Goal: Check status: Check status

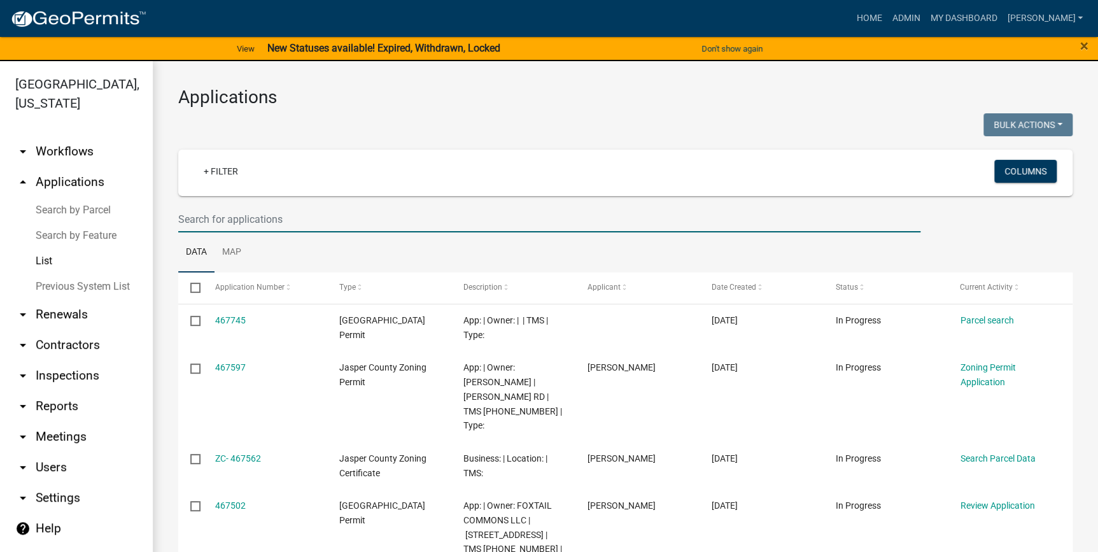
paste input "039-00-03-001"
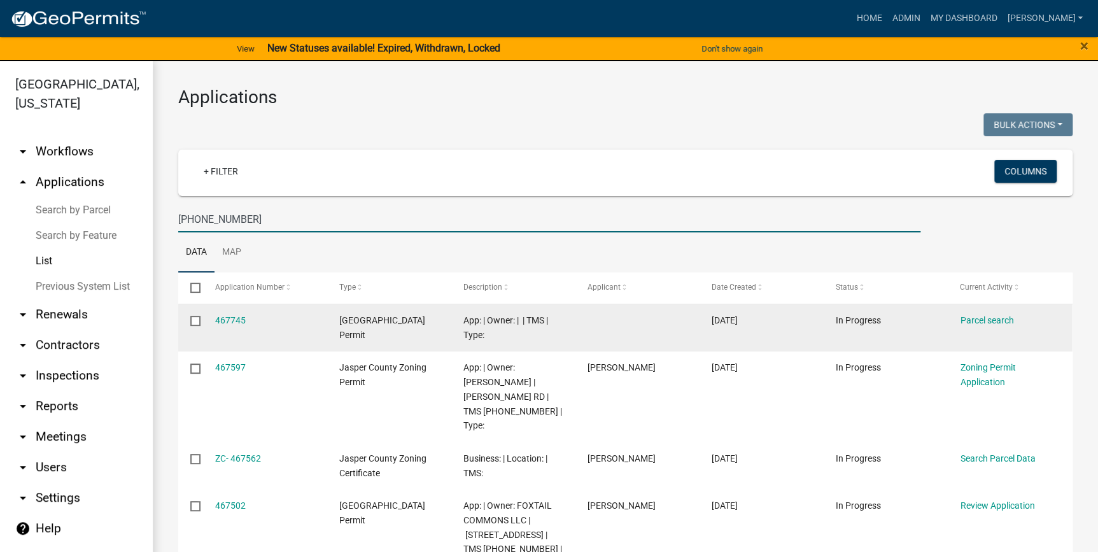
type input "039-00-03-001"
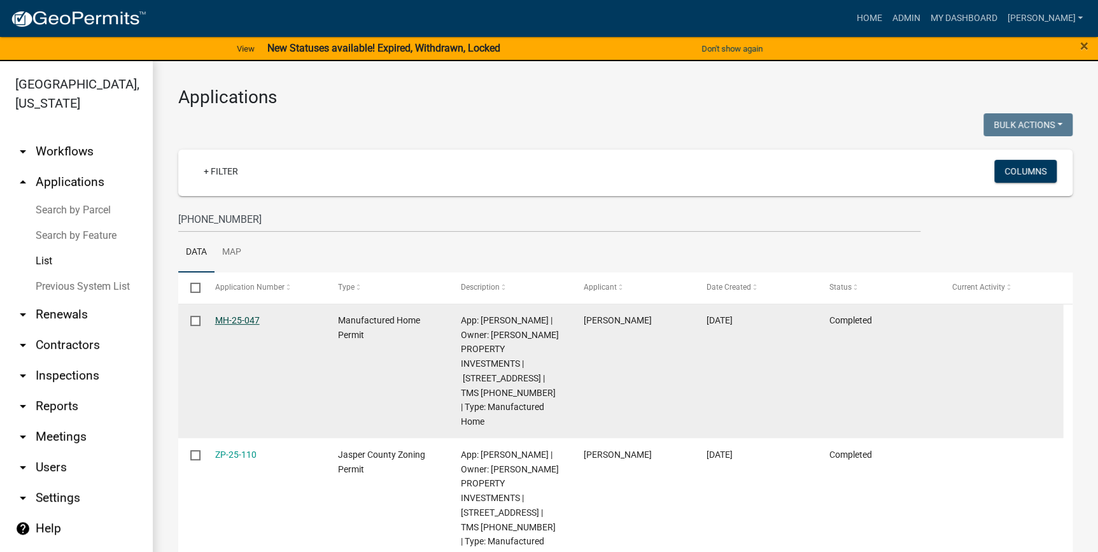
click at [237, 323] on link "MH-25-047" at bounding box center [237, 320] width 45 height 10
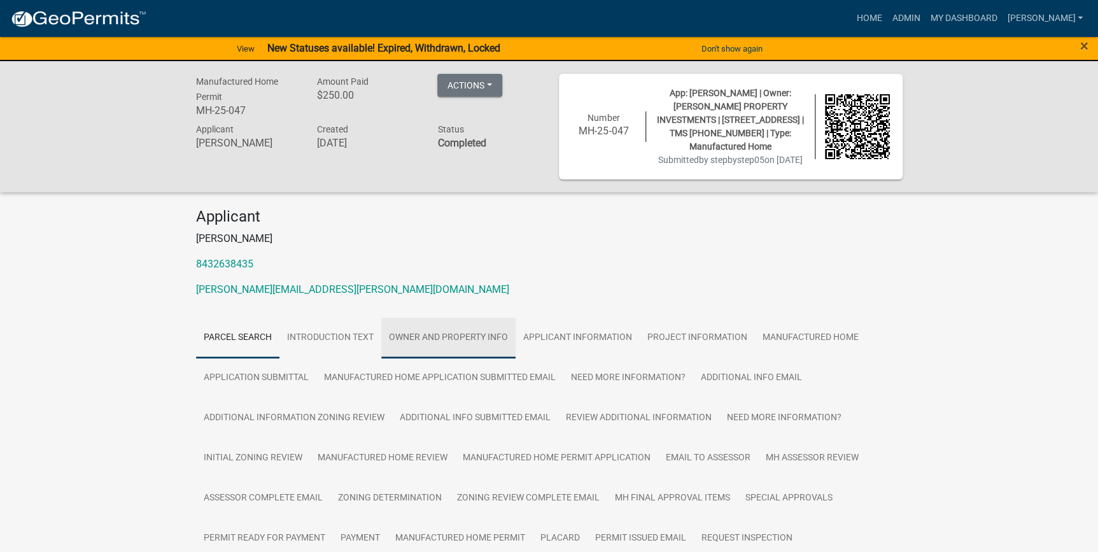
click at [426, 344] on link "Owner and Property Info" at bounding box center [448, 338] width 134 height 41
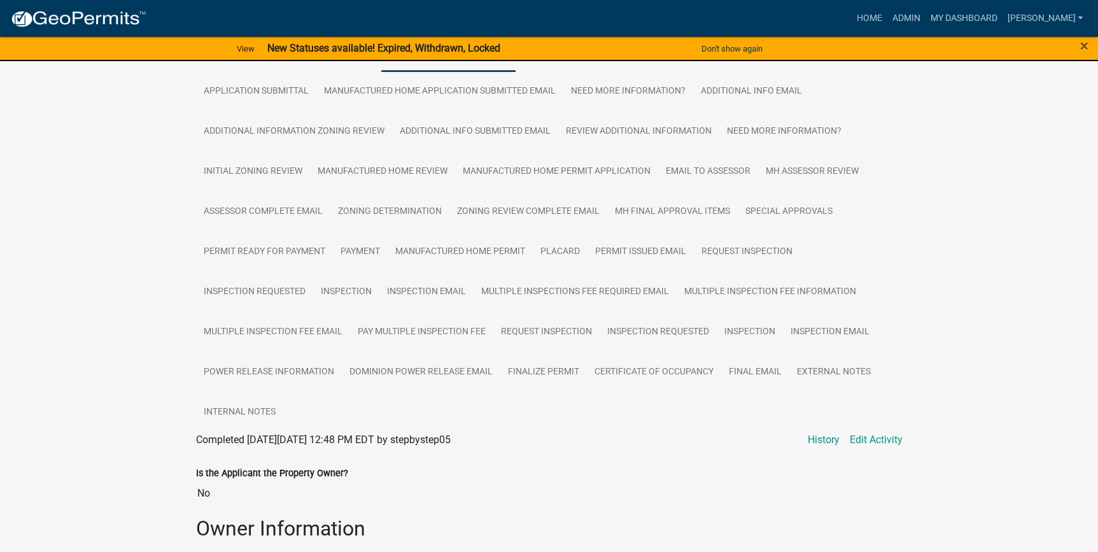
scroll to position [231, 0]
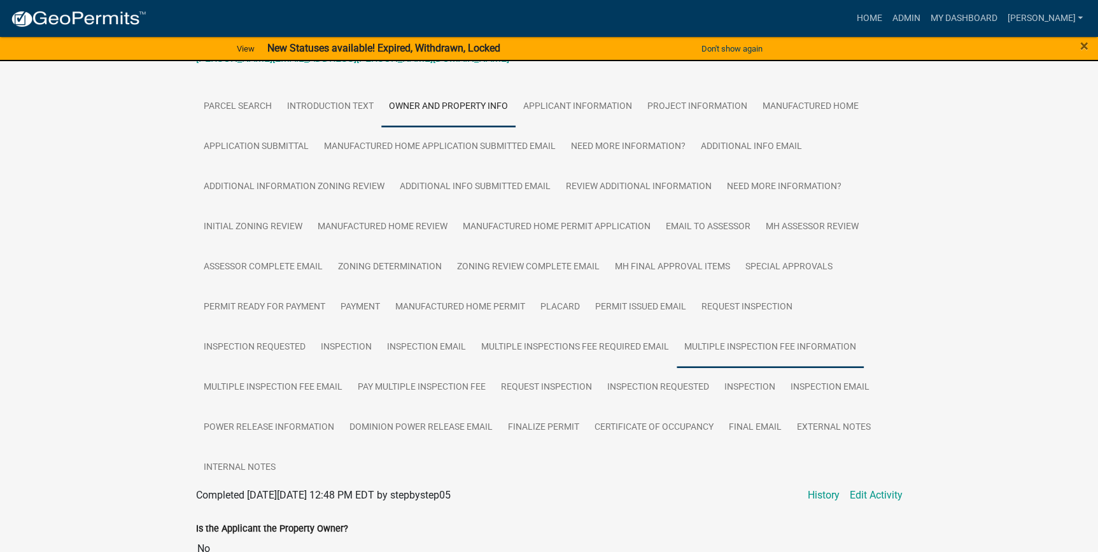
click at [722, 358] on link "Multiple Inspection Fee Information" at bounding box center [770, 347] width 187 height 41
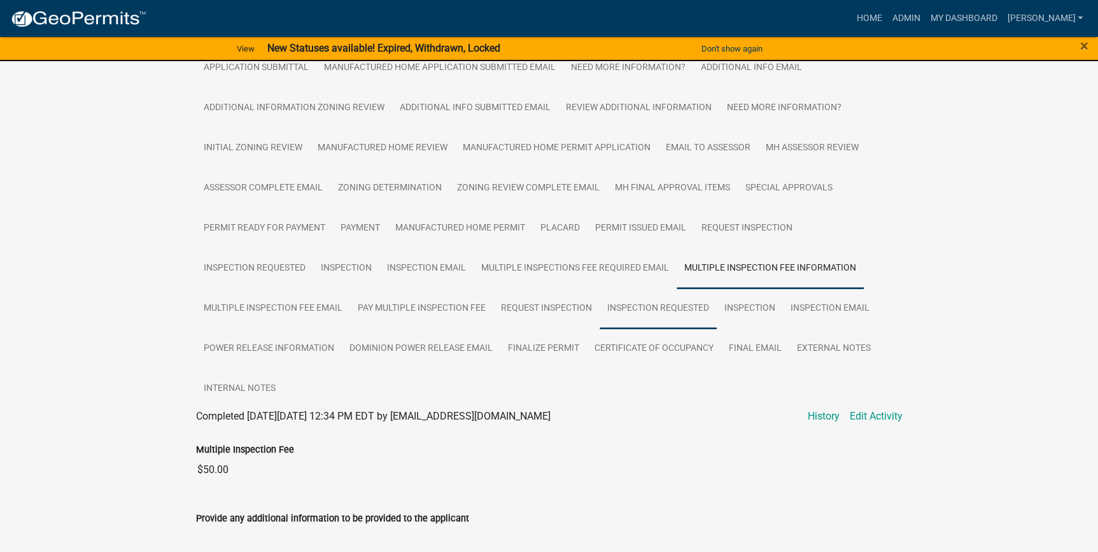
scroll to position [405, 0]
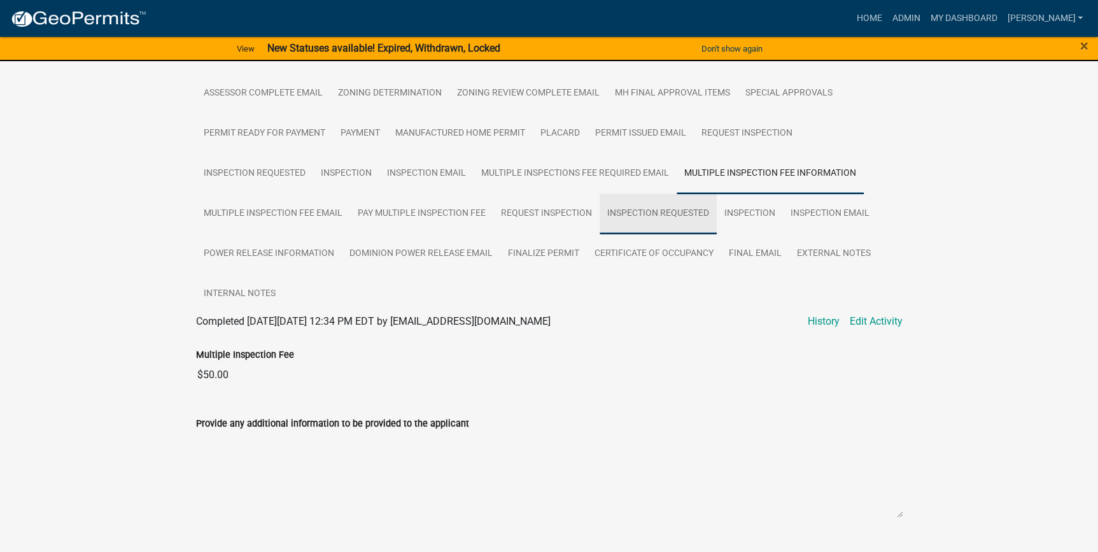
click at [614, 217] on link "Inspection Requested" at bounding box center [658, 213] width 117 height 41
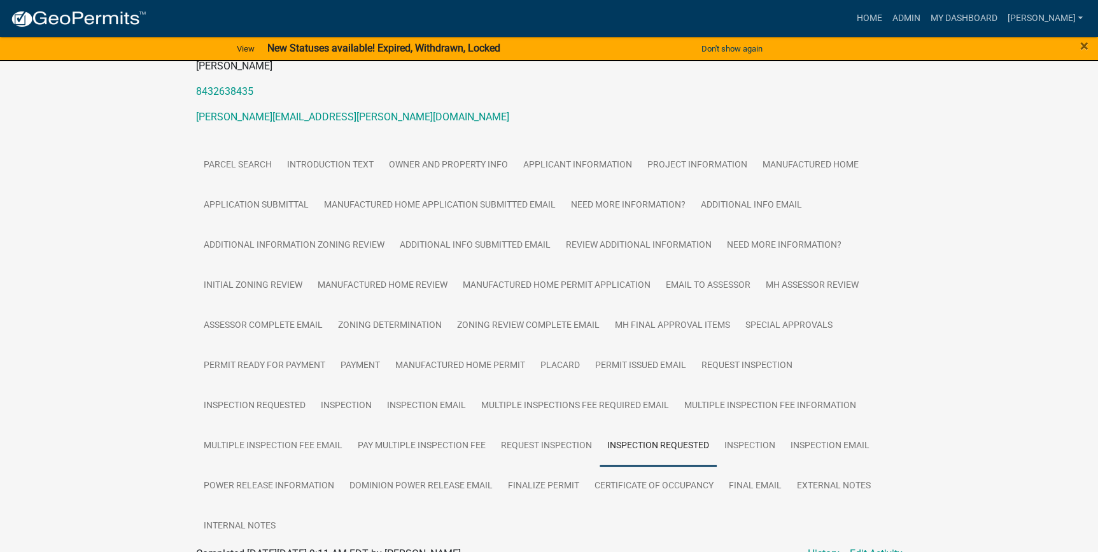
scroll to position [173, 0]
click at [563, 164] on link "Applicant Information" at bounding box center [578, 164] width 124 height 41
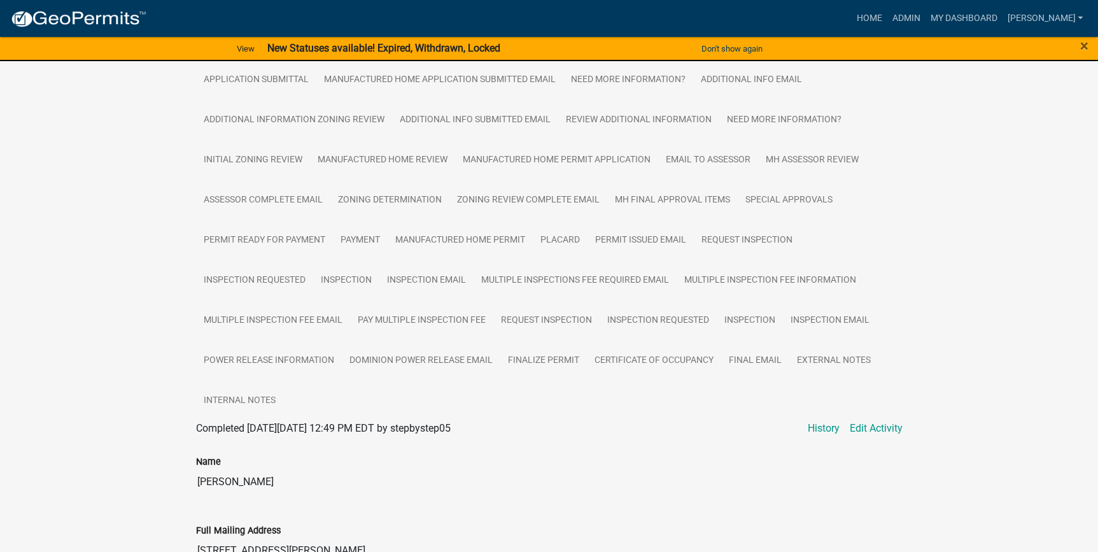
scroll to position [240, 0]
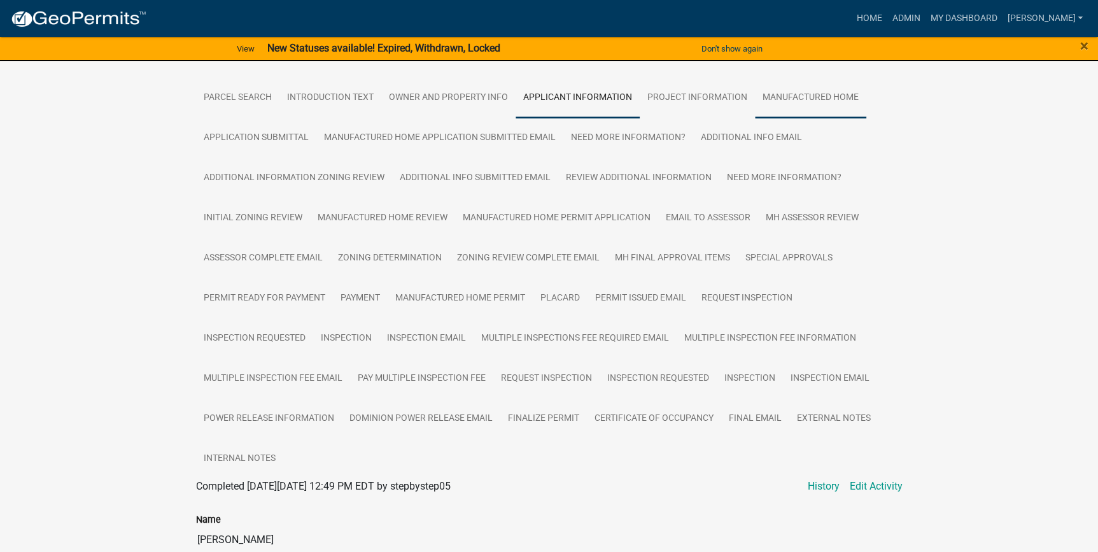
click at [824, 101] on link "Manufactured Home" at bounding box center [810, 98] width 111 height 41
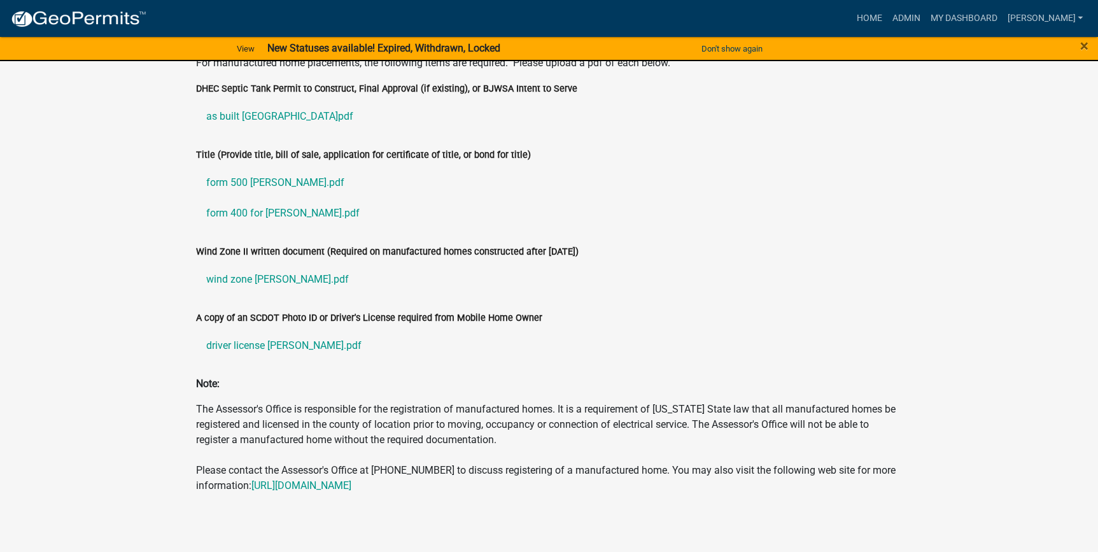
scroll to position [1903, 0]
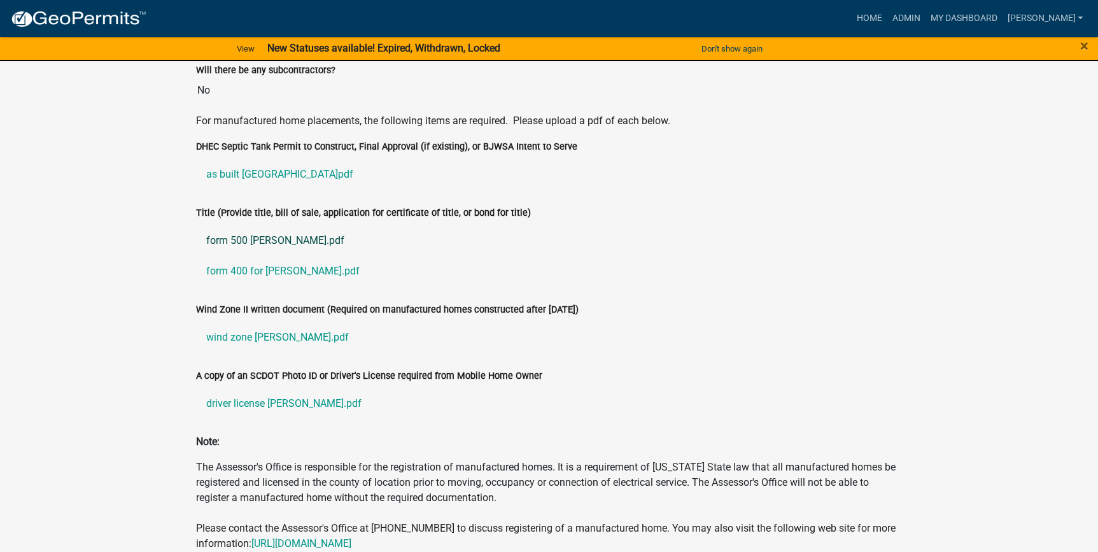
click at [298, 240] on link "form 500 chaidez.pdf" at bounding box center [549, 240] width 706 height 31
click at [260, 265] on link "form 400 for Chaidez.pdf" at bounding box center [549, 271] width 706 height 31
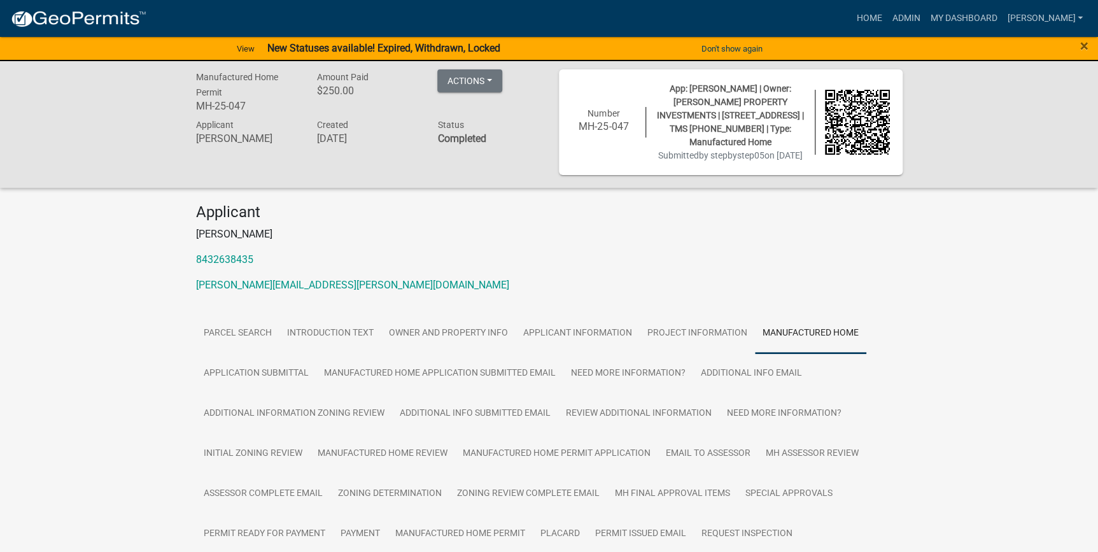
scroll to position [0, 0]
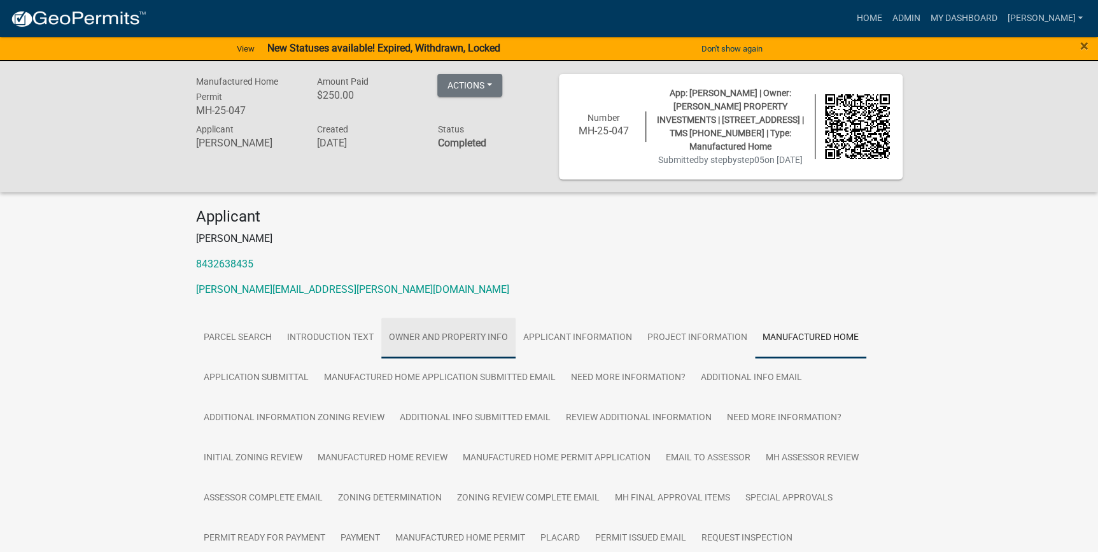
click at [456, 344] on link "Owner and Property Info" at bounding box center [448, 338] width 134 height 41
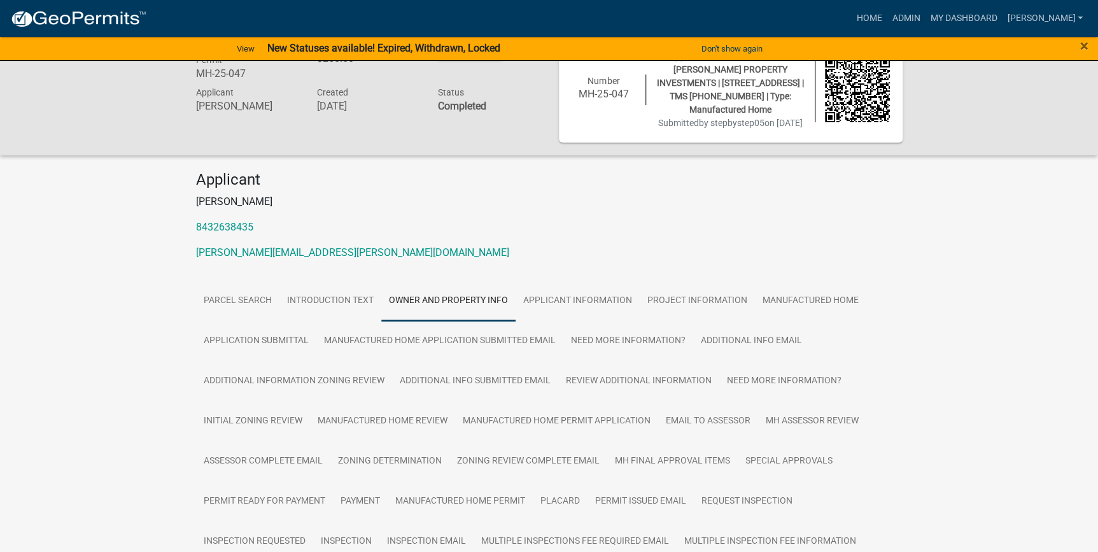
scroll to position [22, 0]
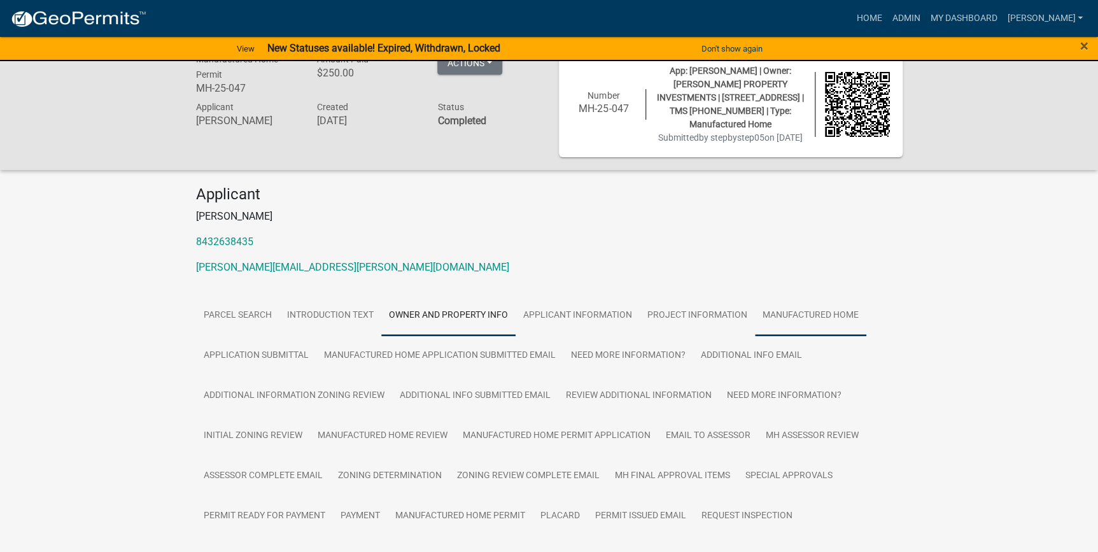
click at [827, 315] on link "Manufactured Home" at bounding box center [810, 315] width 111 height 41
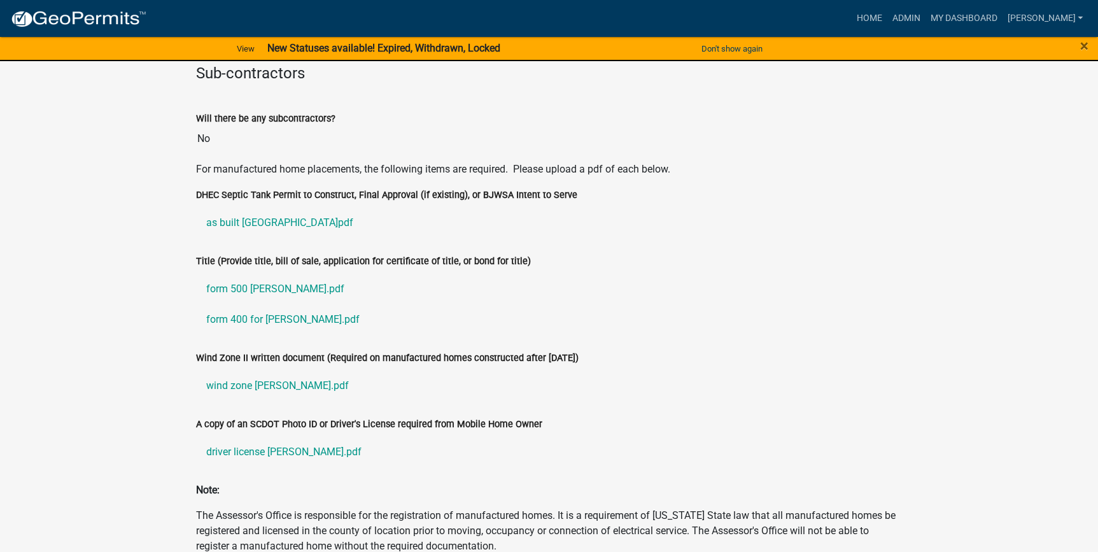
scroll to position [1846, 0]
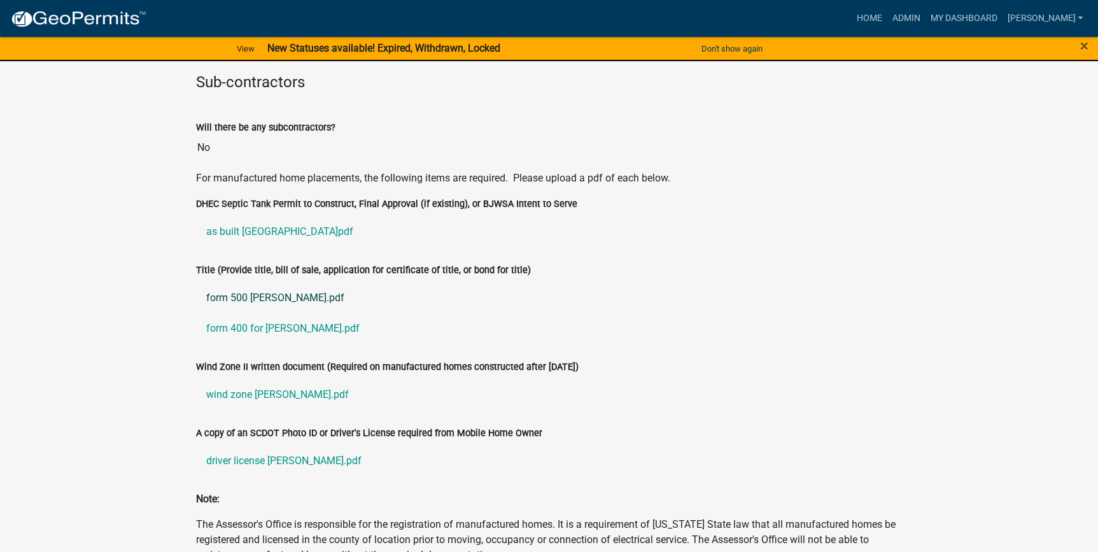
click at [251, 304] on link "form 500 chaidez.pdf" at bounding box center [549, 298] width 706 height 31
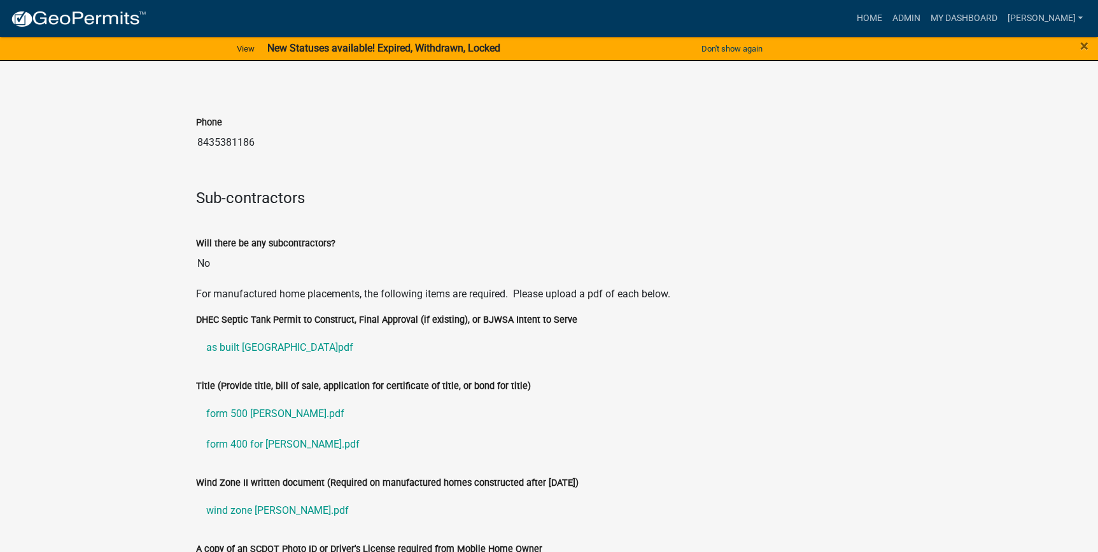
scroll to position [1903, 0]
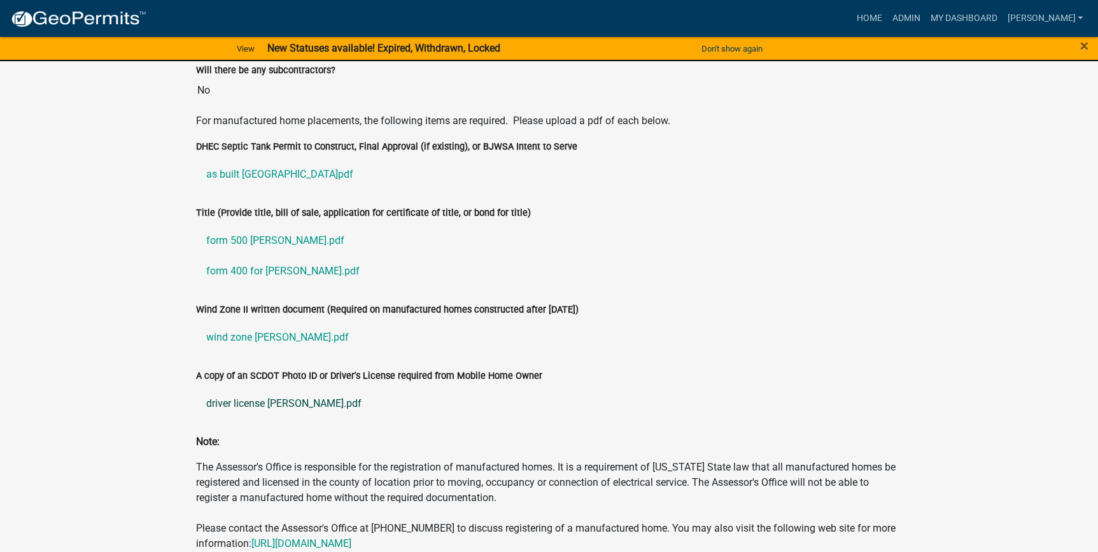
click at [244, 400] on link "driver license chaidez.pdf" at bounding box center [549, 403] width 706 height 31
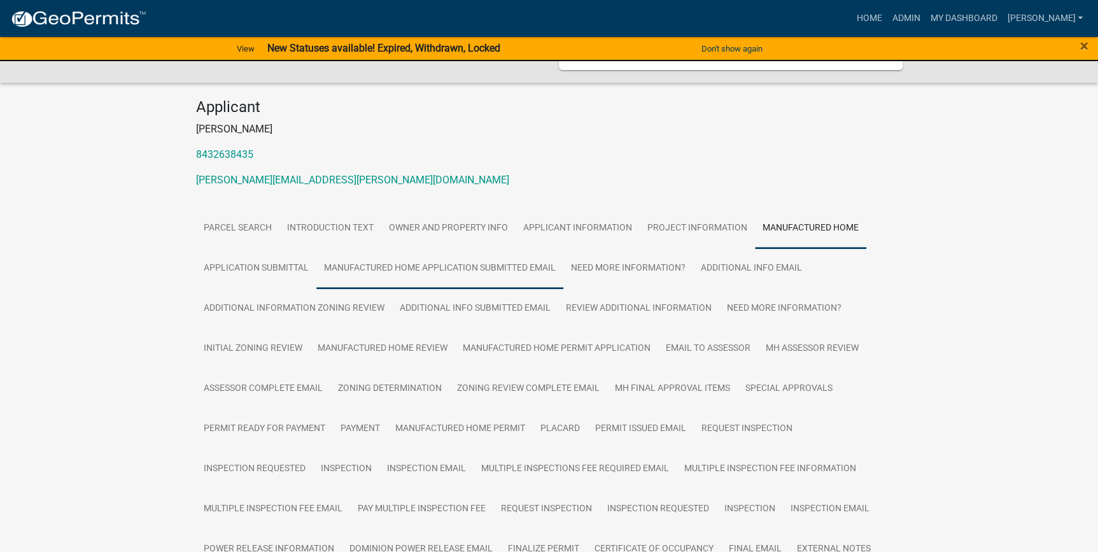
scroll to position [0, 0]
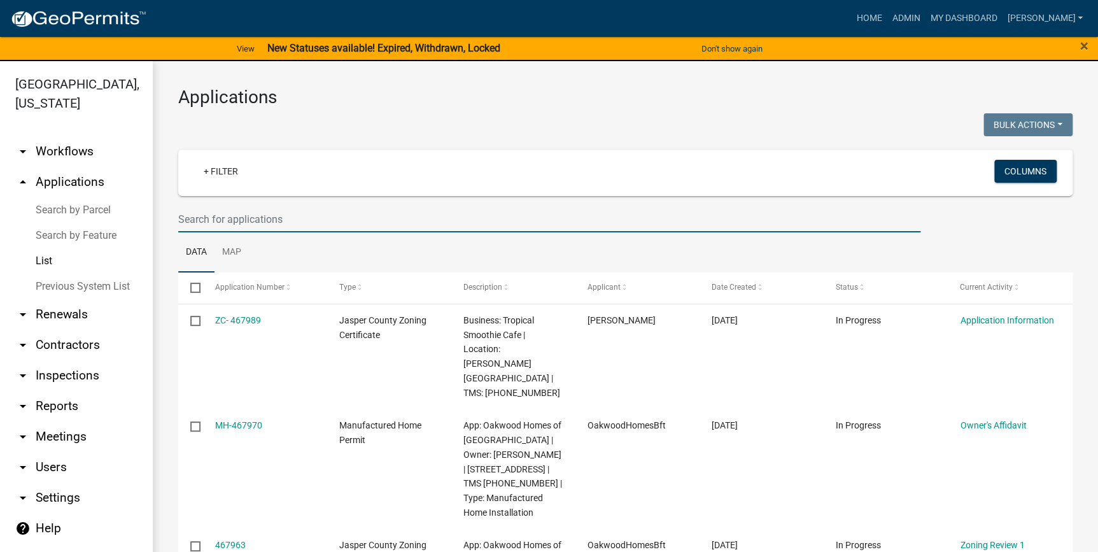
paste input "039-00-03-001"
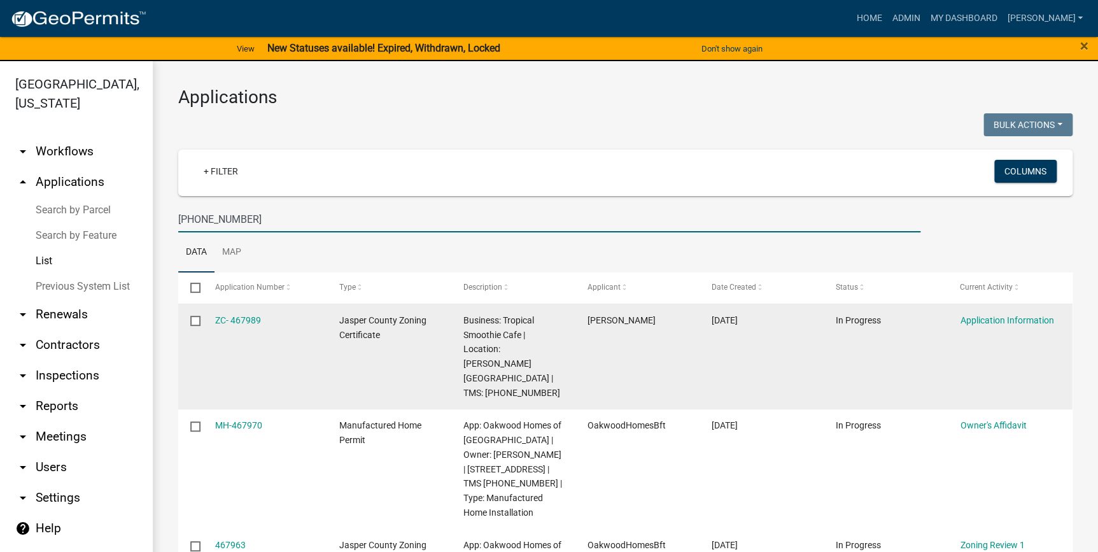
type input "039-00-03-001"
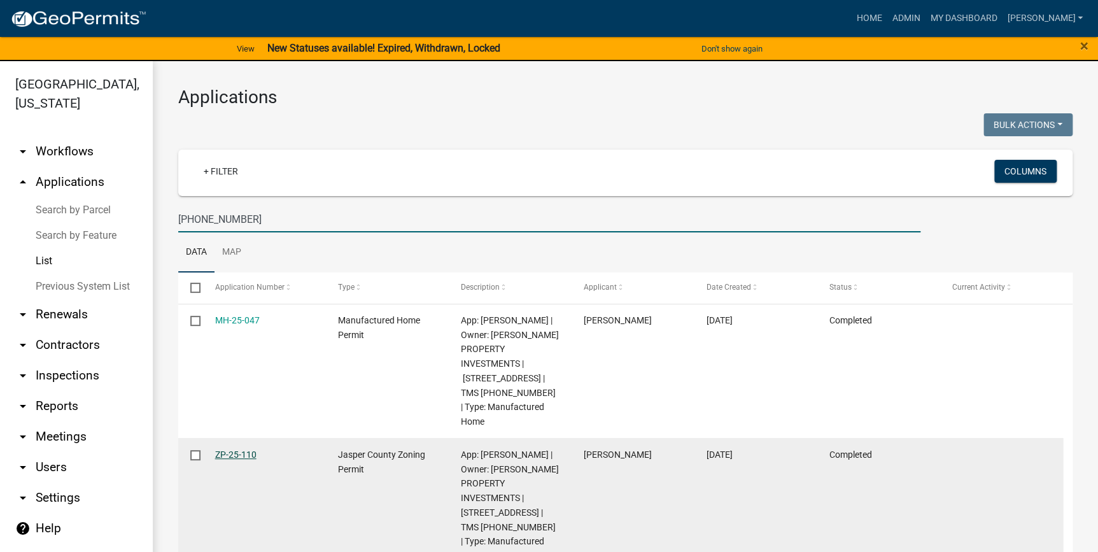
click at [230, 449] on link "ZP-25-110" at bounding box center [235, 454] width 41 height 10
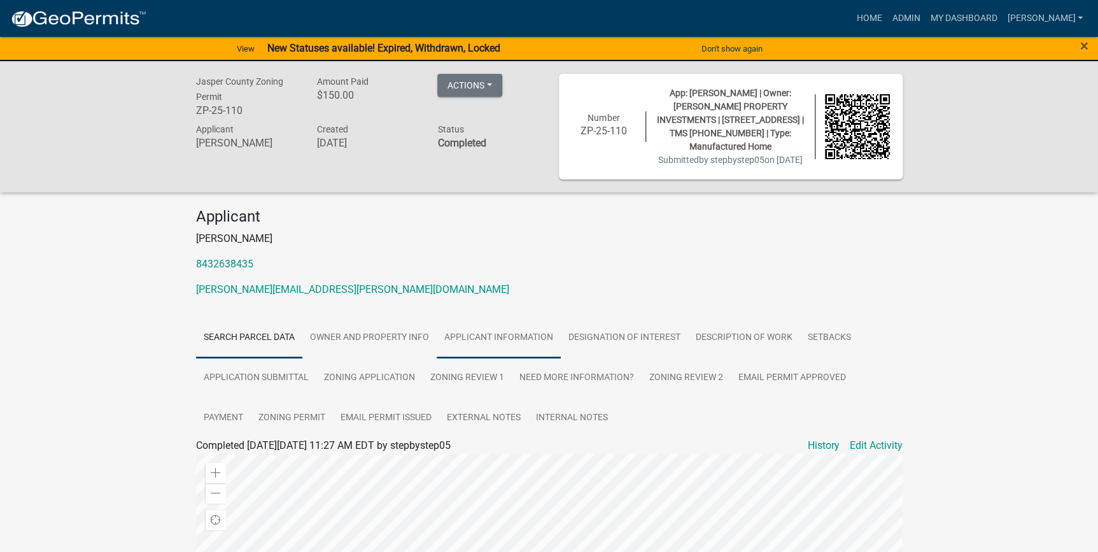
click at [496, 342] on link "Applicant Information" at bounding box center [499, 338] width 124 height 41
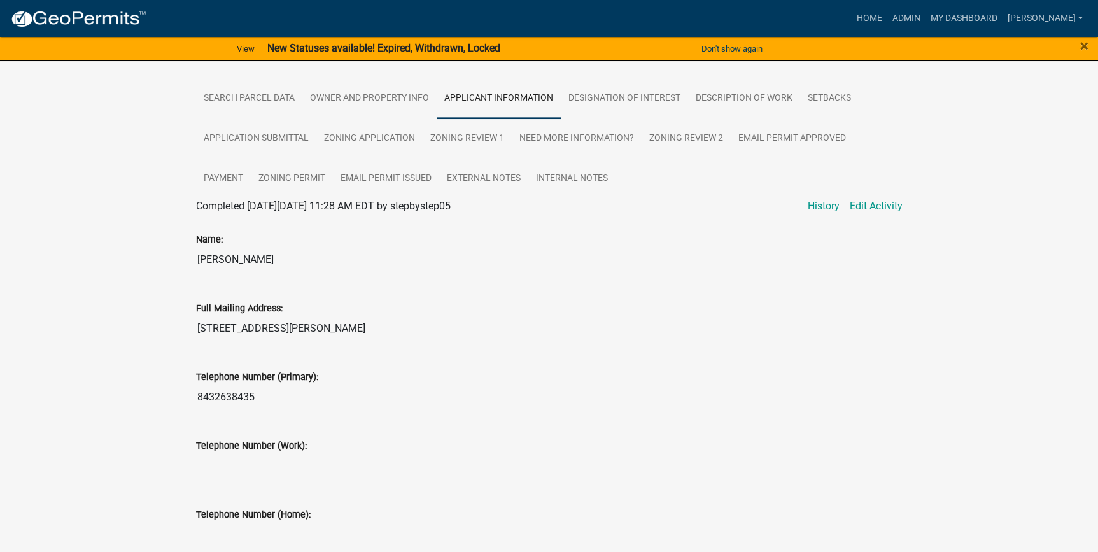
scroll to position [239, 0]
click at [340, 91] on link "Owner and Property Info" at bounding box center [369, 99] width 134 height 41
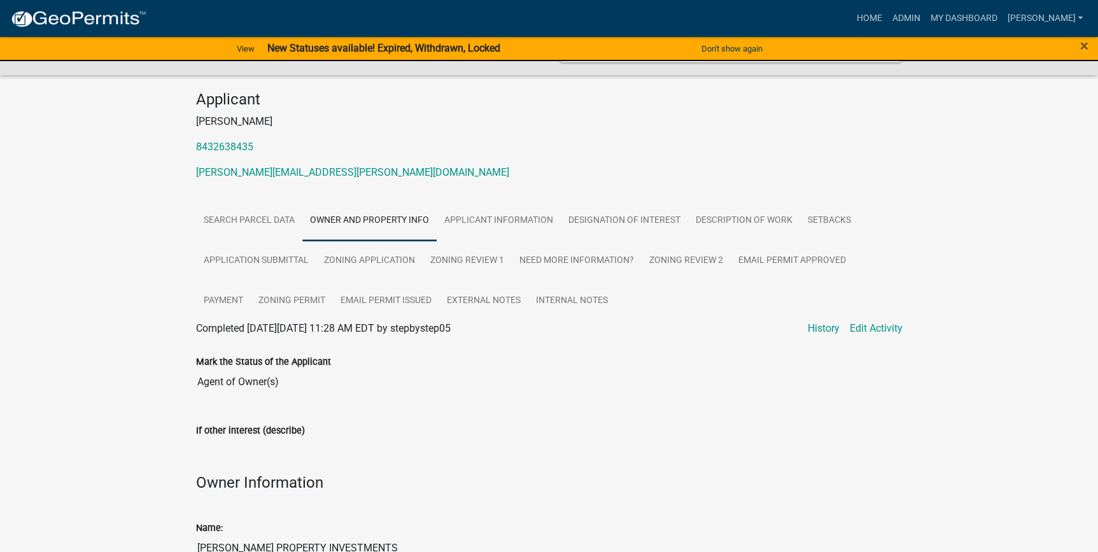
scroll to position [1, 0]
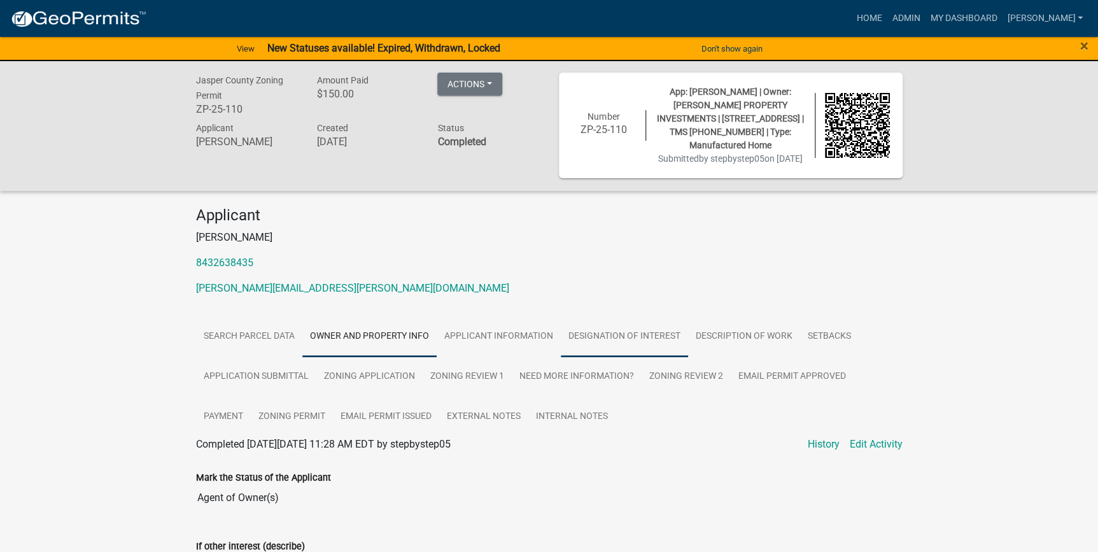
click at [611, 344] on link "Designation of Interest" at bounding box center [624, 336] width 127 height 41
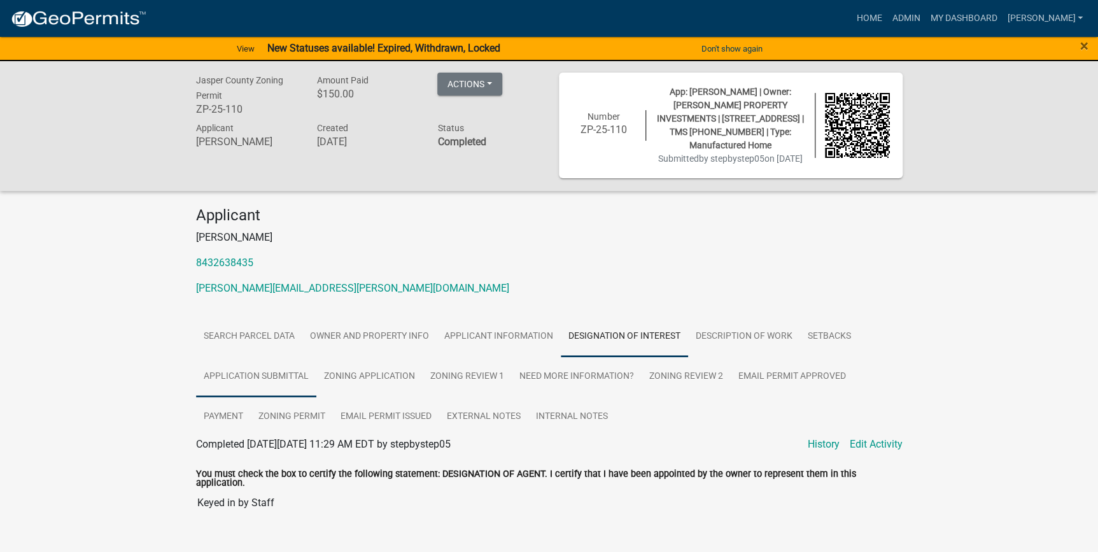
click at [284, 377] on link "Application Submittal" at bounding box center [256, 376] width 120 height 41
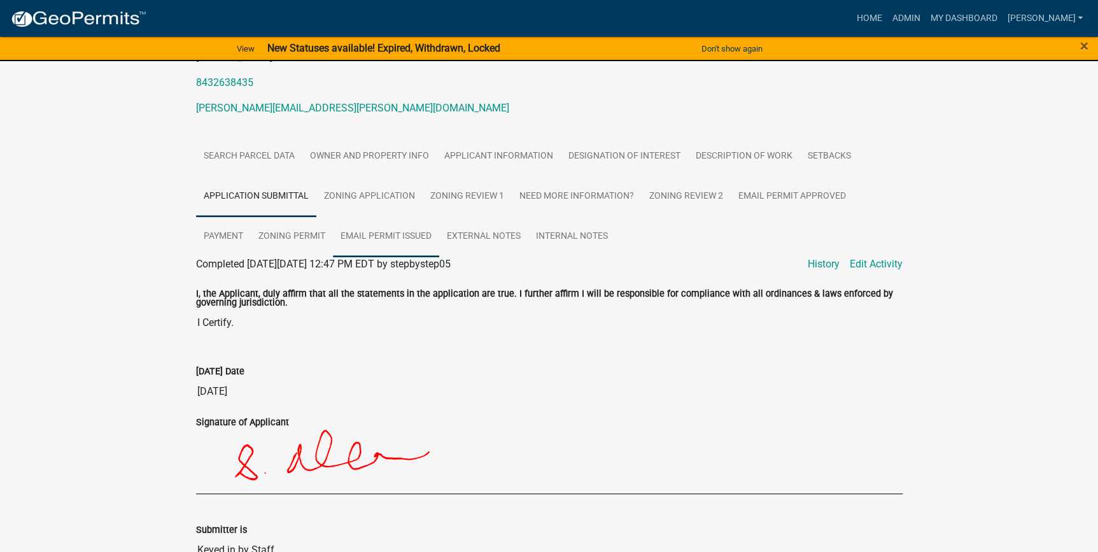
scroll to position [81, 0]
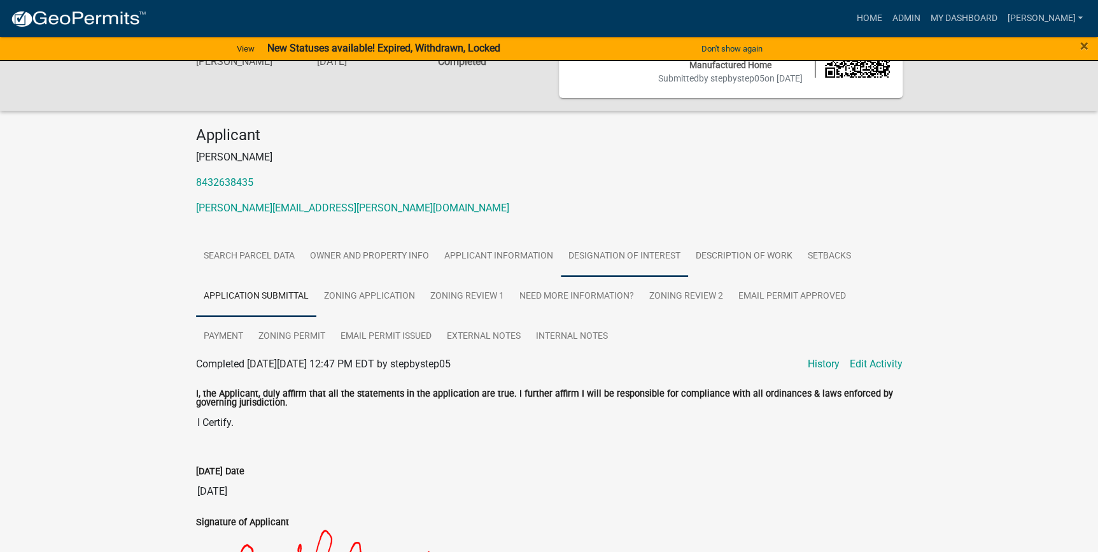
click at [644, 246] on link "Designation of Interest" at bounding box center [624, 256] width 127 height 41
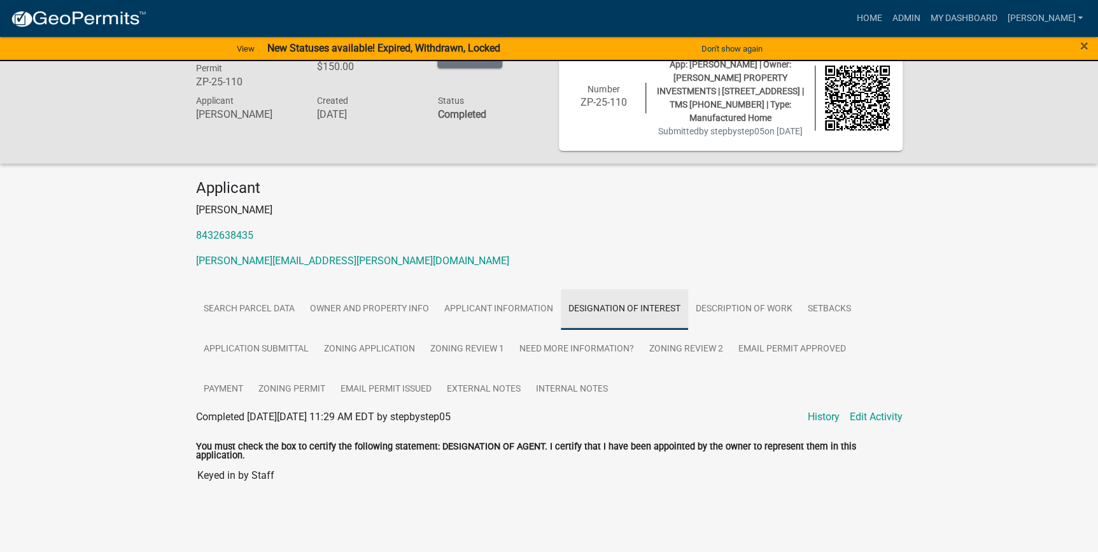
scroll to position [22, 0]
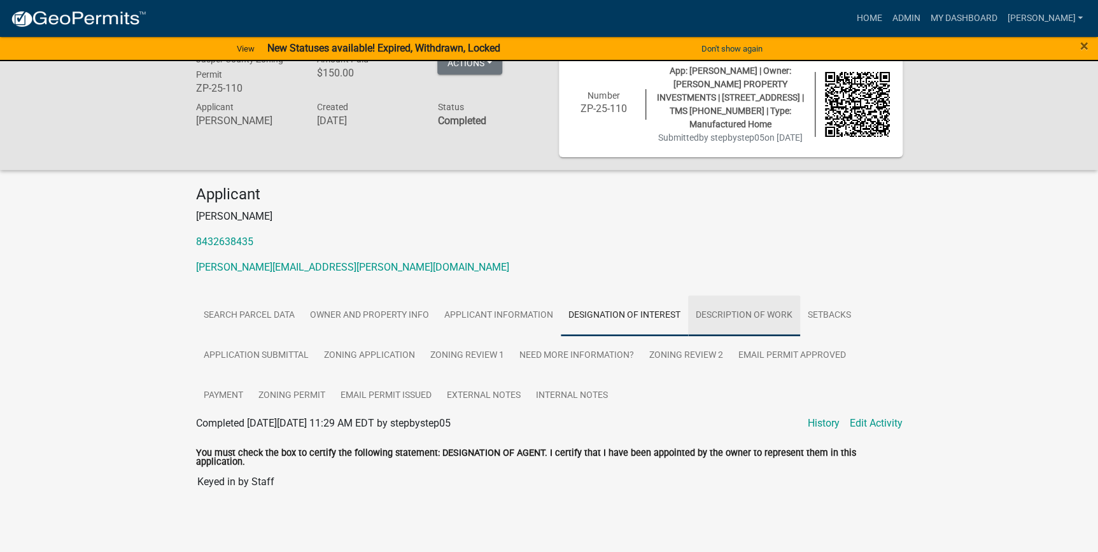
click at [744, 307] on link "Description of Work" at bounding box center [744, 315] width 112 height 41
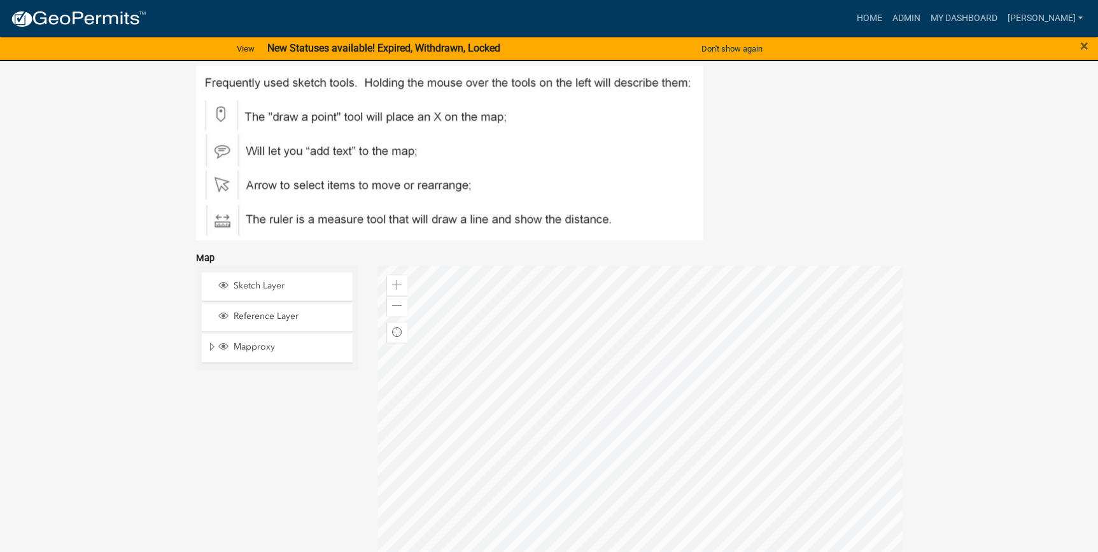
scroll to position [935, 0]
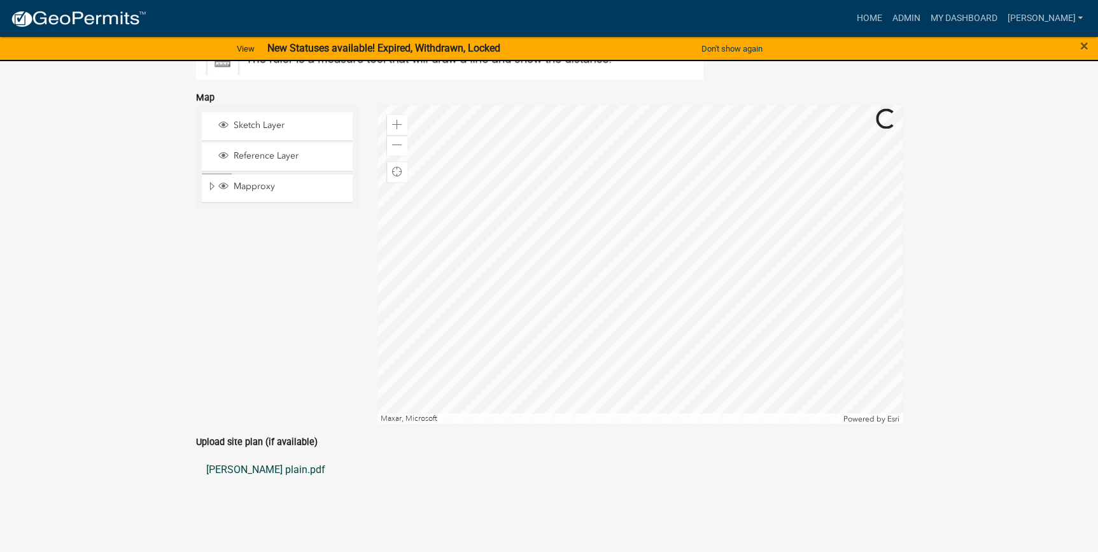
click at [250, 468] on link "chaidez mh plain.pdf" at bounding box center [549, 469] width 706 height 31
